Goal: Task Accomplishment & Management: Complete application form

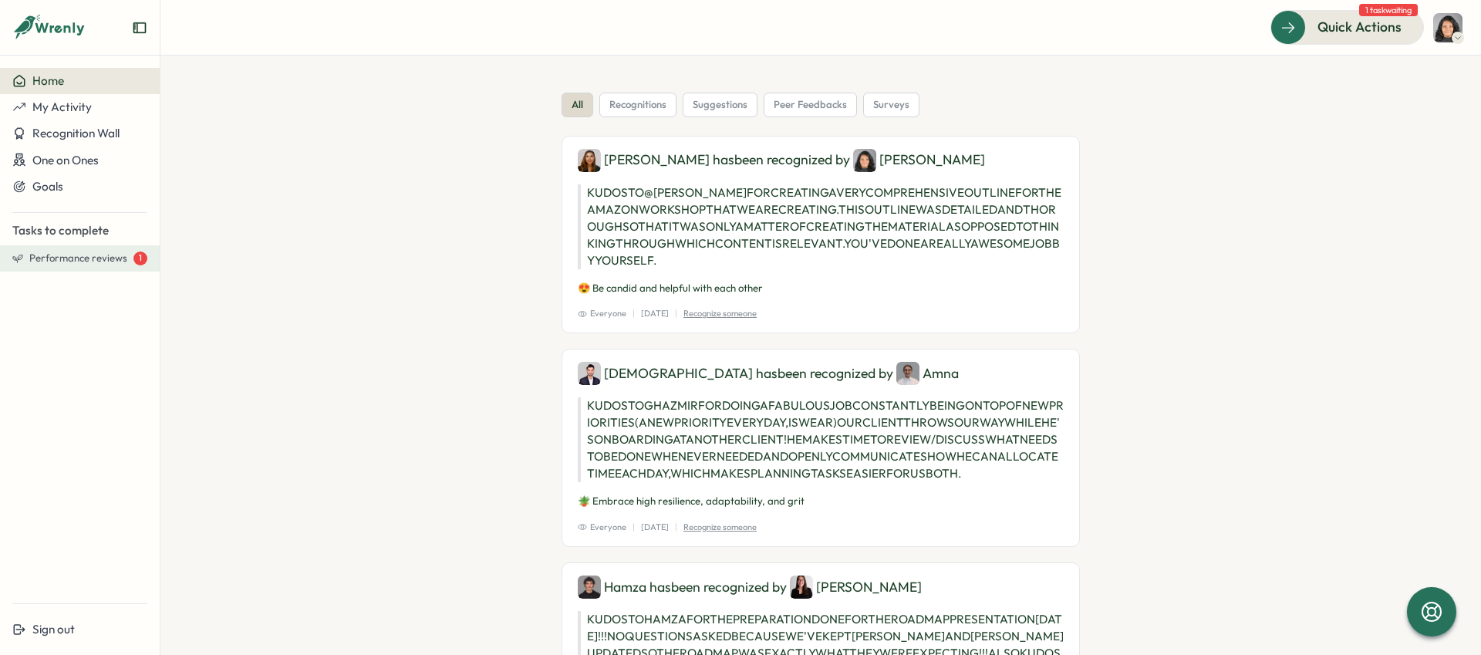
click at [120, 255] on span "Performance reviews" at bounding box center [78, 258] width 98 height 14
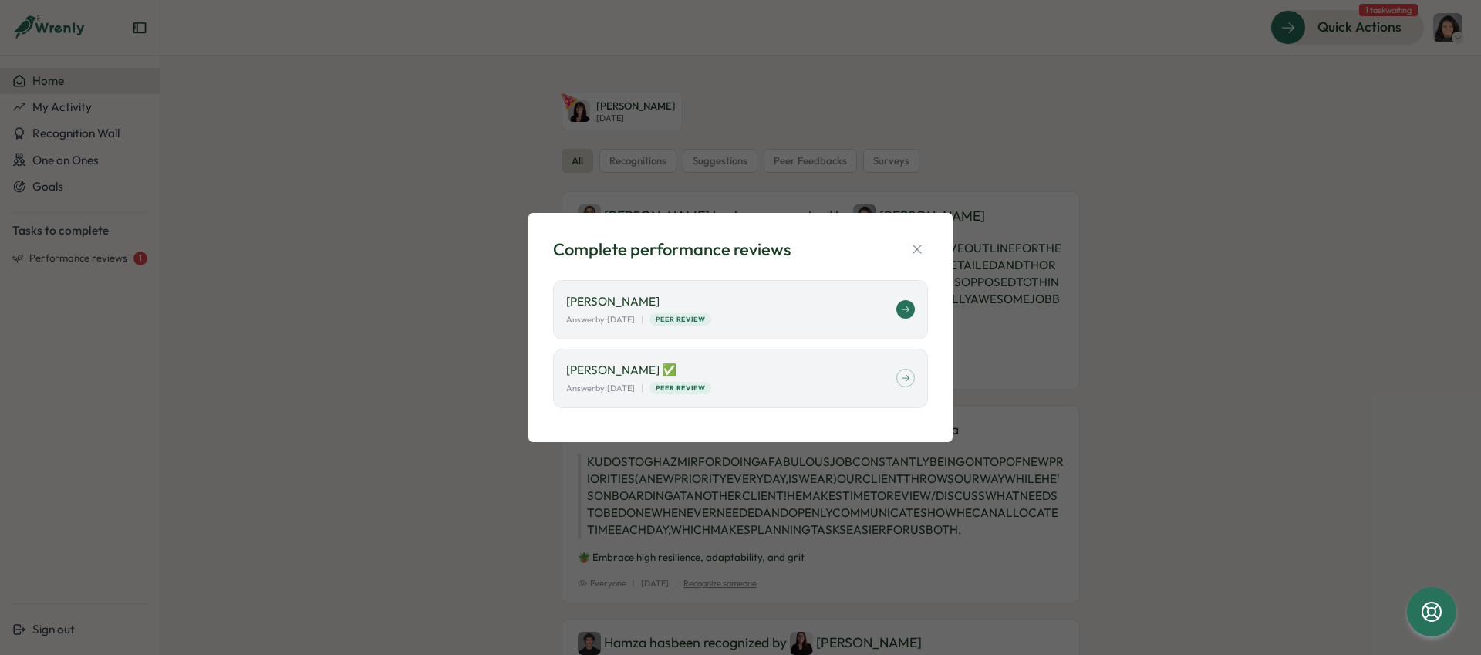
click at [841, 304] on p "[PERSON_NAME]" at bounding box center [731, 301] width 330 height 17
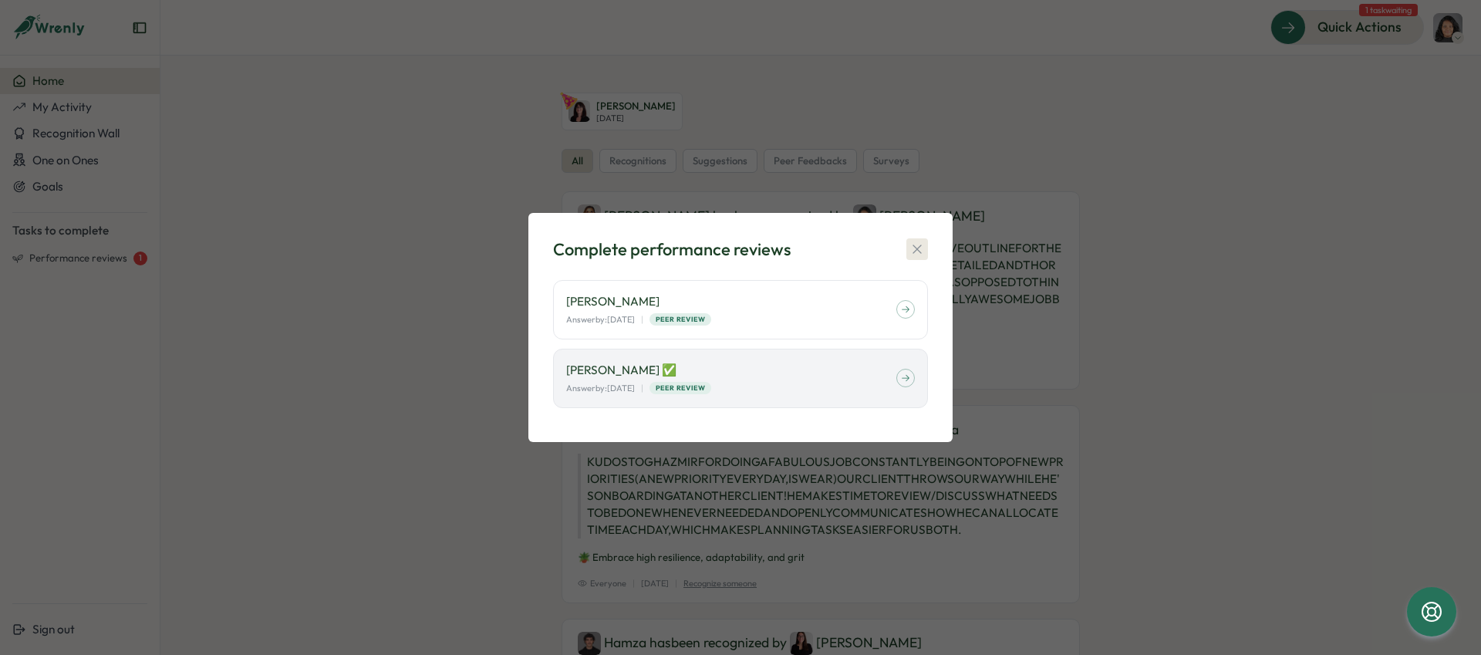
click at [922, 248] on icon "button" at bounding box center [917, 248] width 15 height 15
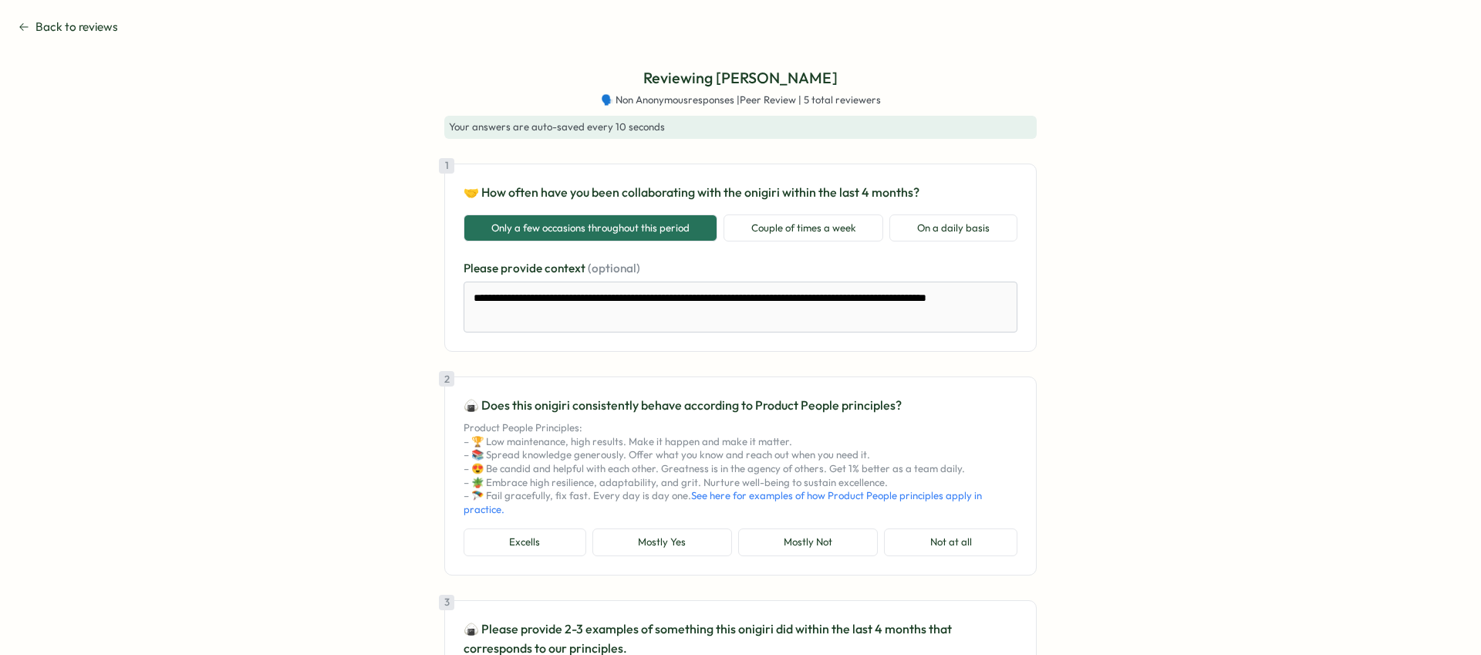
click at [97, 24] on span "Back to reviews" at bounding box center [76, 27] width 83 height 17
